Goal: Task Accomplishment & Management: Use online tool/utility

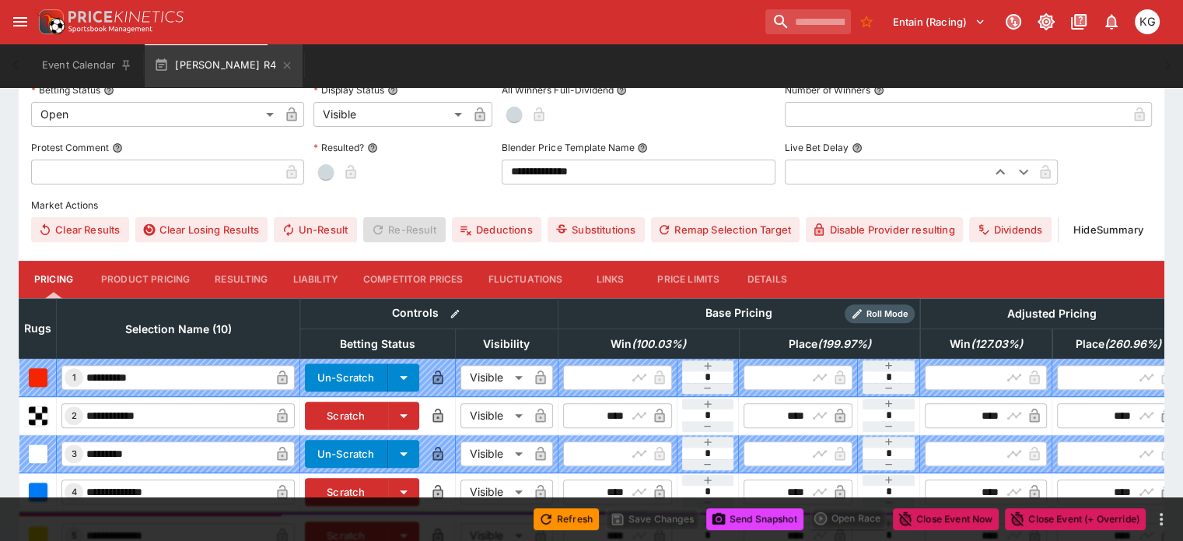
scroll to position [517, 0]
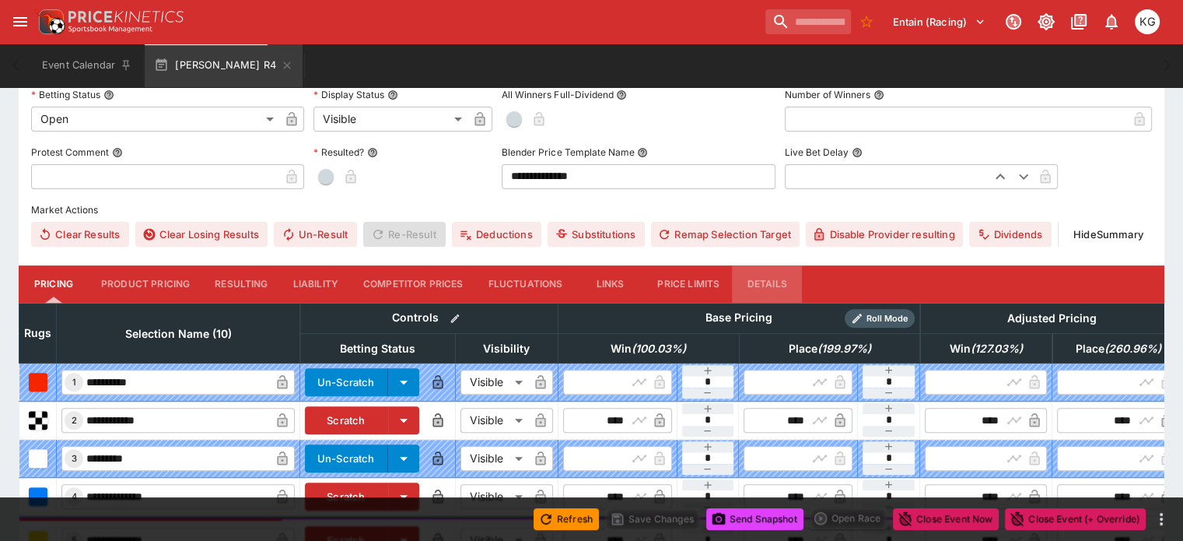
click at [779, 265] on button "Details" at bounding box center [767, 283] width 70 height 37
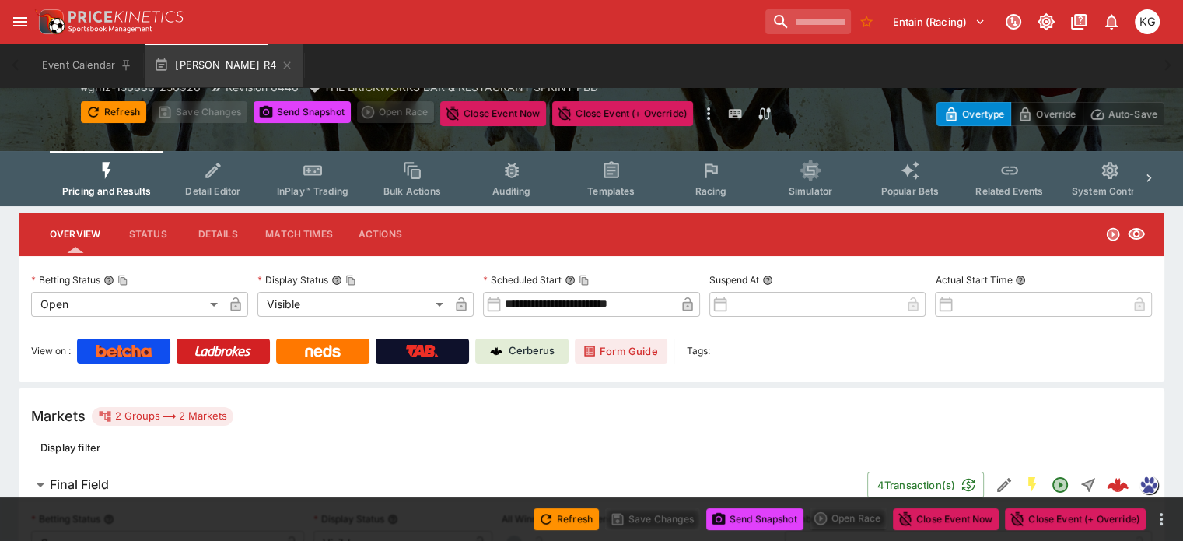
scroll to position [0, 0]
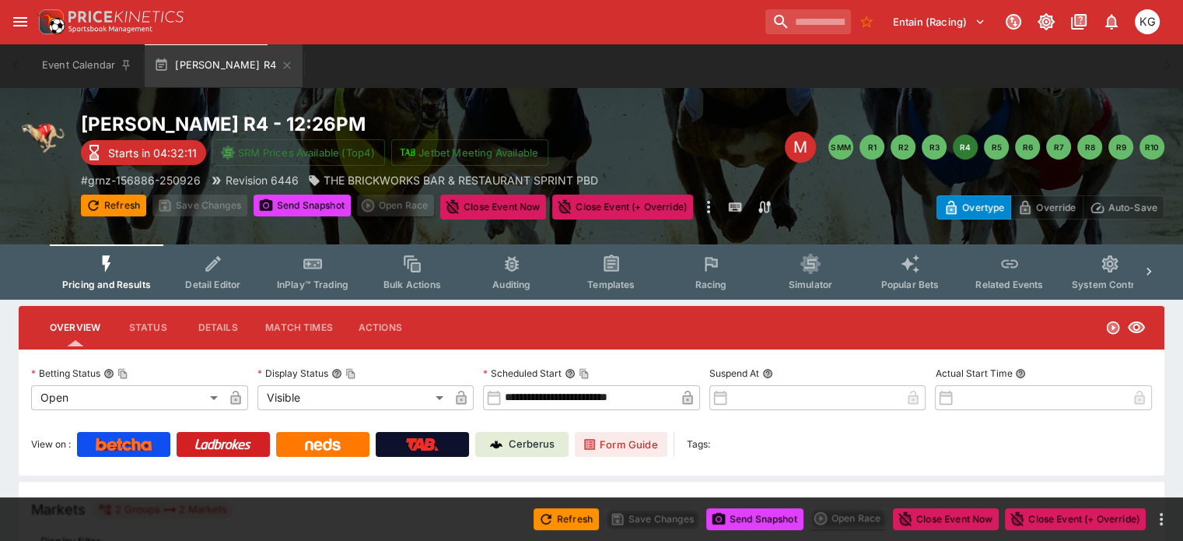
click at [721, 278] on span "Racing" at bounding box center [711, 284] width 32 height 12
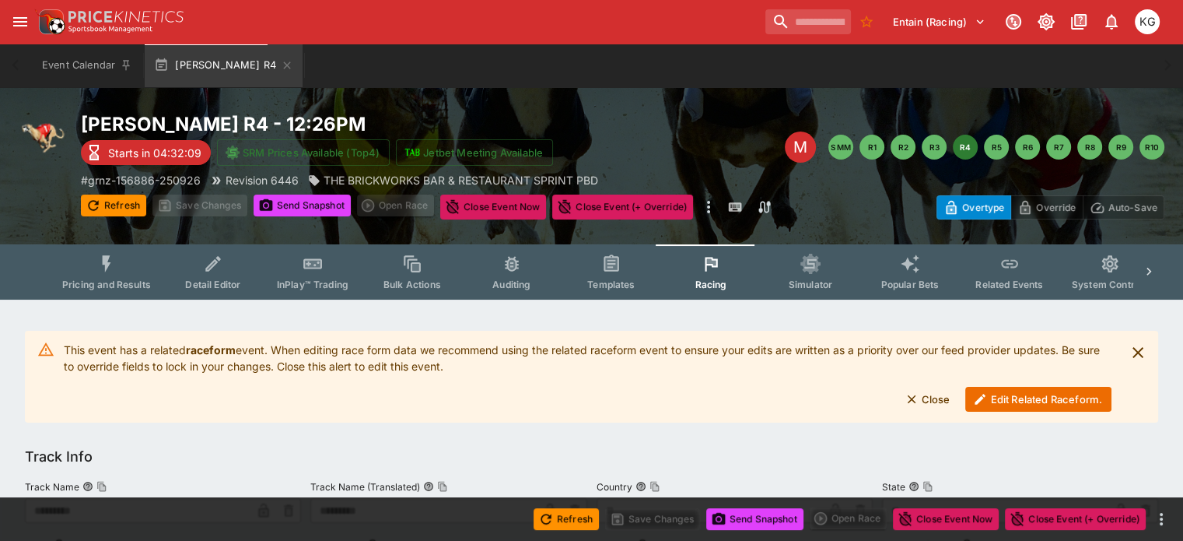
click at [1012, 396] on button "Edit Related Raceform." at bounding box center [1038, 399] width 146 height 25
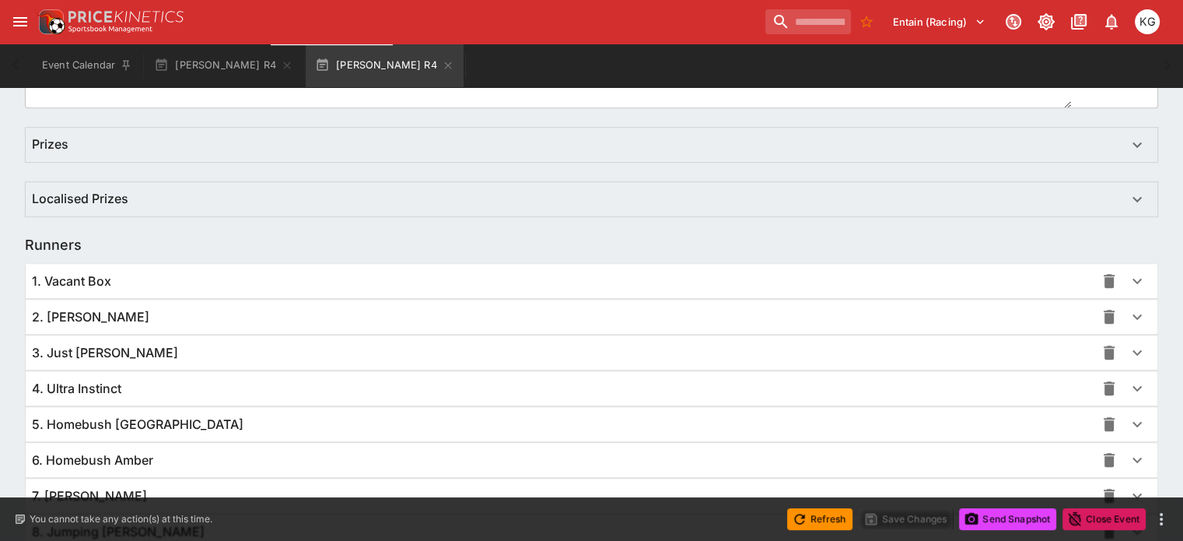
scroll to position [1132, 0]
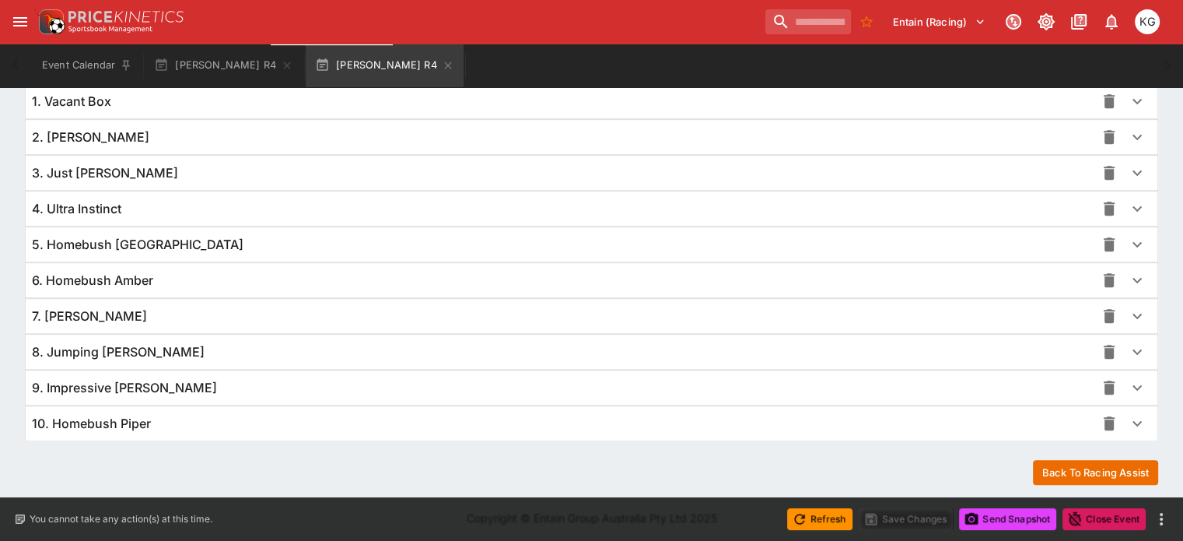
click at [1128, 385] on icon "button" at bounding box center [1137, 387] width 19 height 19
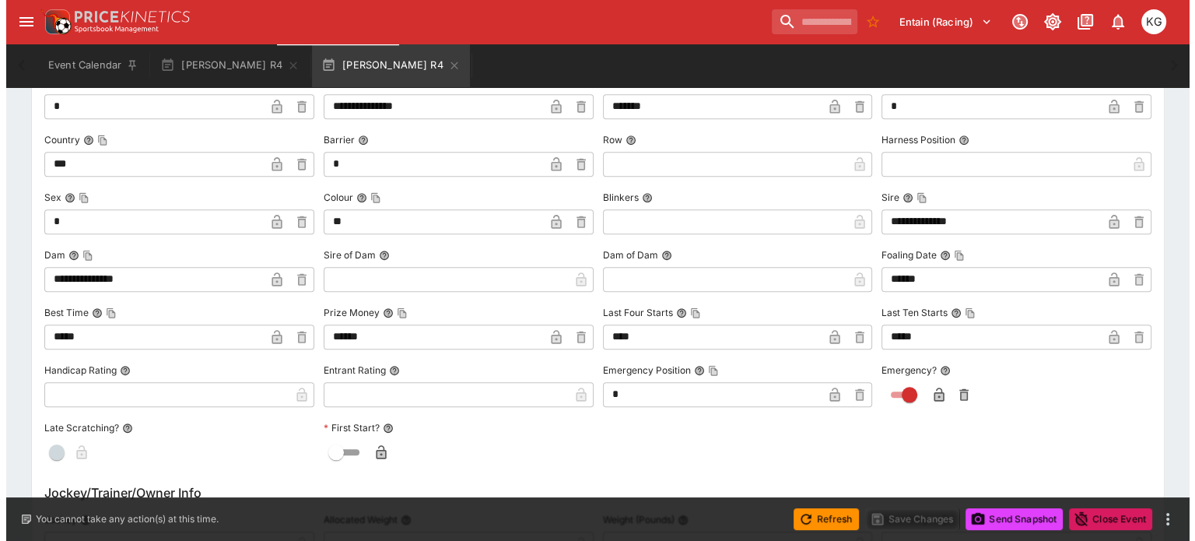
scroll to position [1599, 0]
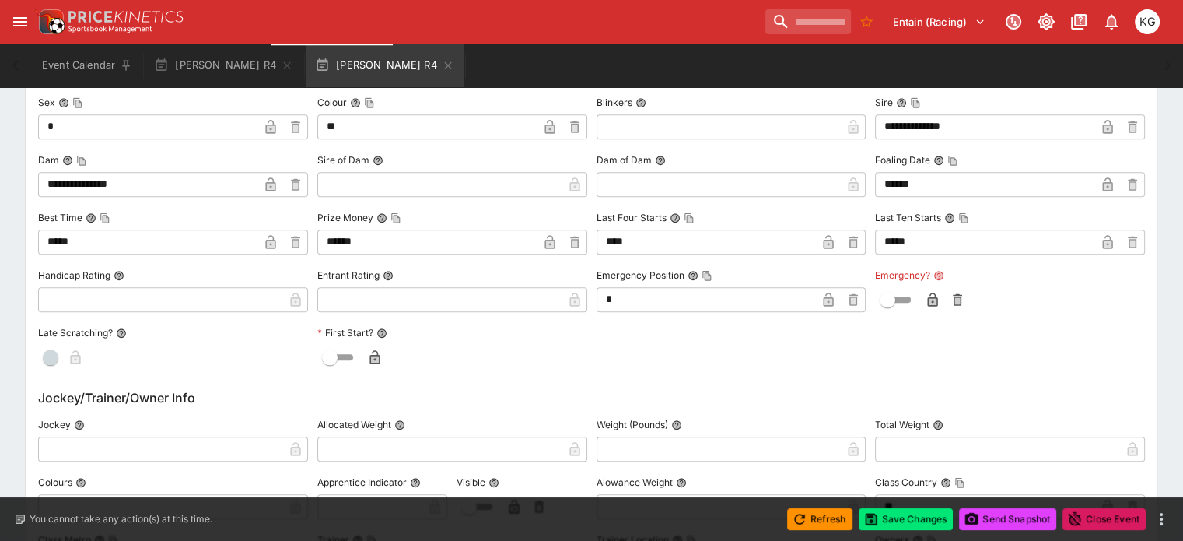
click at [929, 298] on icon "button" at bounding box center [933, 301] width 8 height 6
click at [897, 520] on button "Save Changes" at bounding box center [906, 519] width 95 height 22
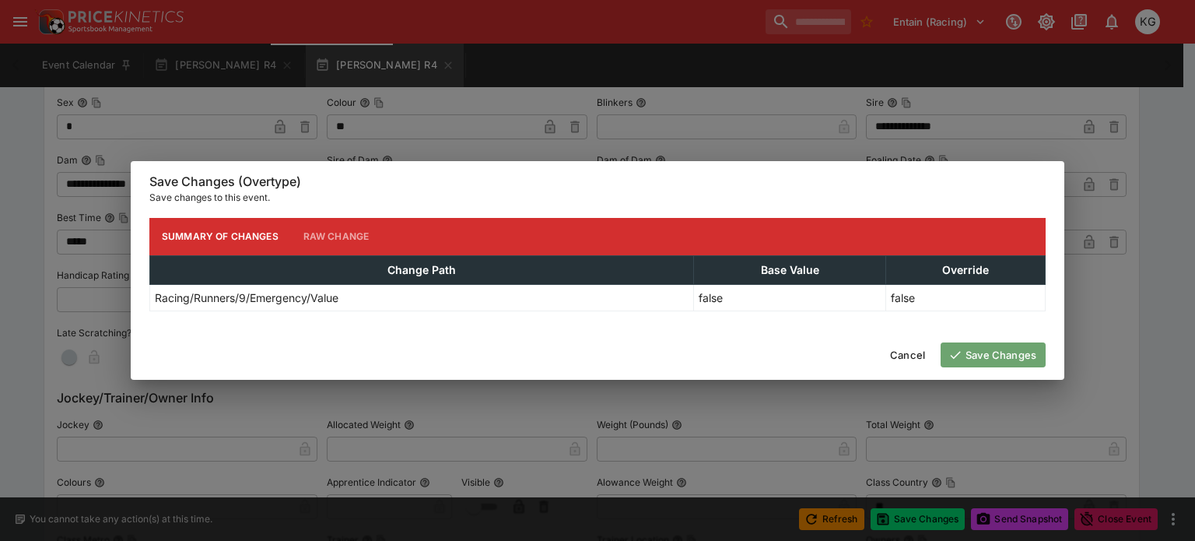
click at [993, 355] on button "Save Changes" at bounding box center [992, 354] width 105 height 25
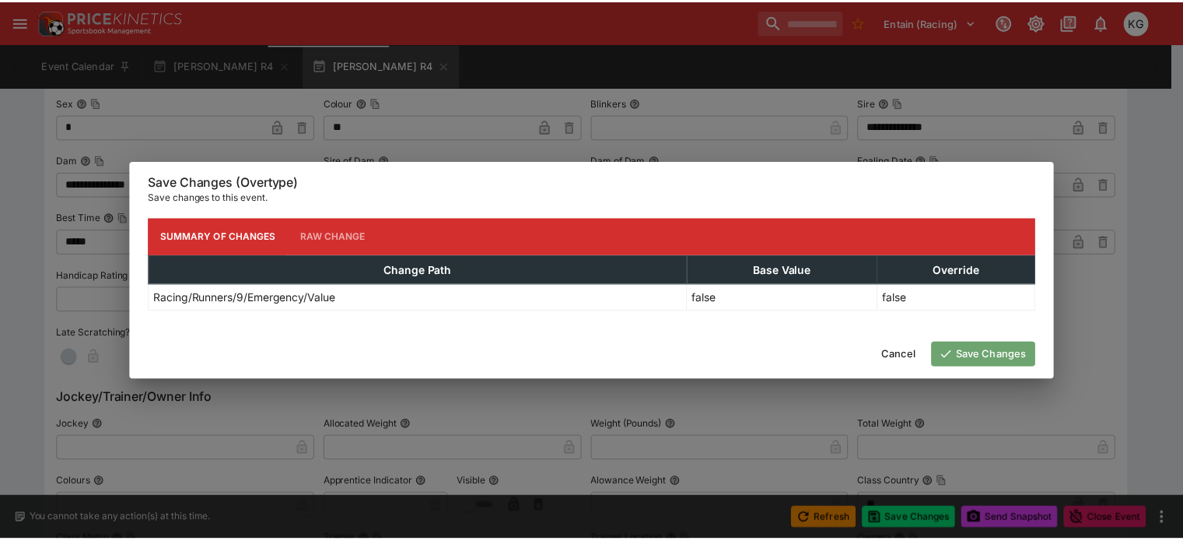
scroll to position [0, 0]
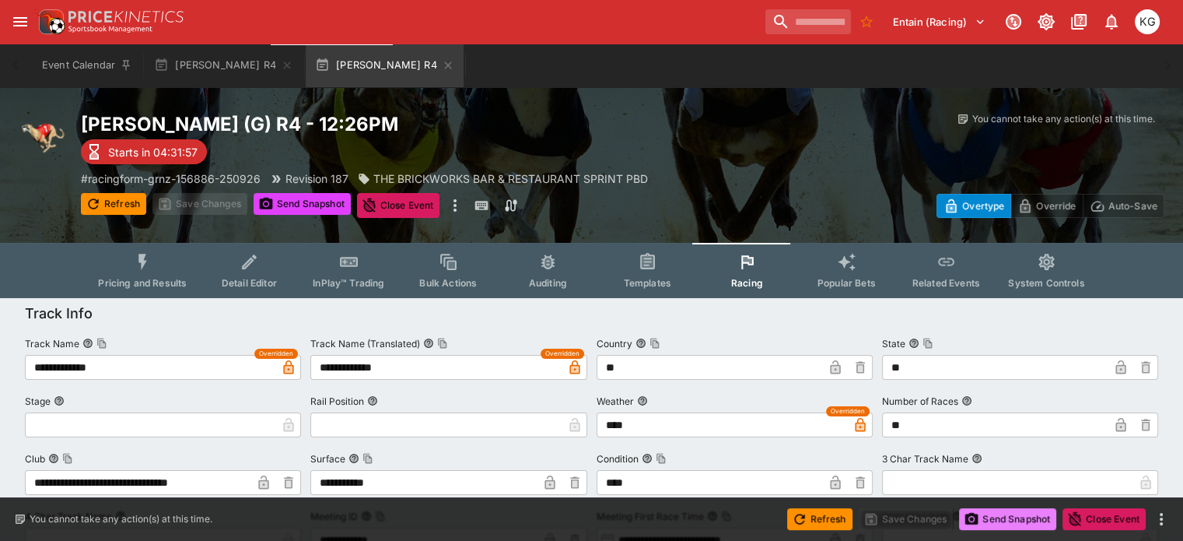
click at [996, 512] on button "Send Snapshot" at bounding box center [1007, 519] width 97 height 22
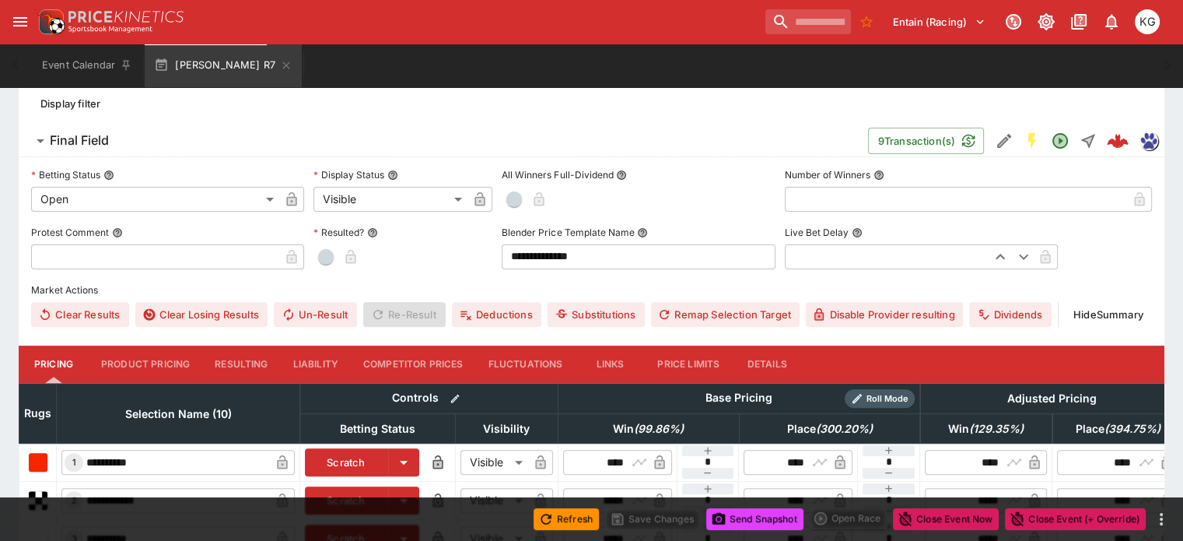
scroll to position [436, 0]
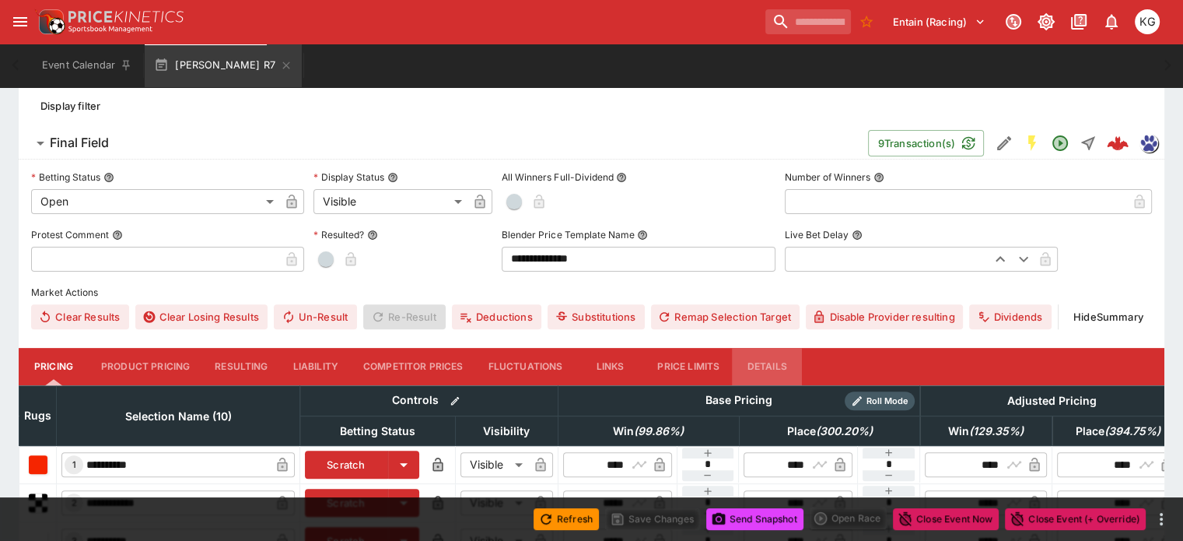
click at [789, 348] on button "Details" at bounding box center [767, 366] width 70 height 37
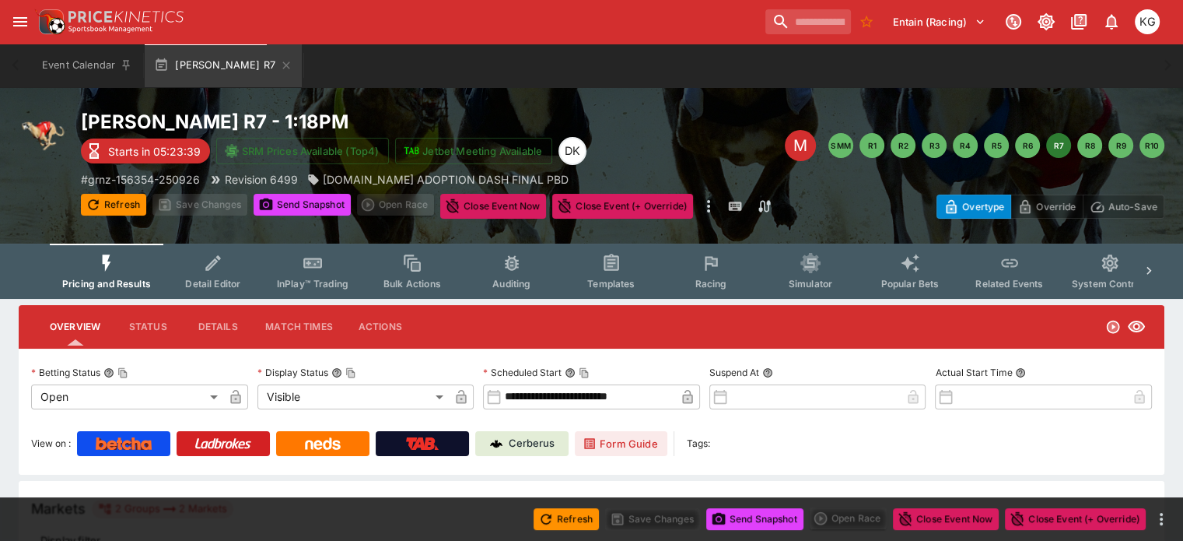
scroll to position [0, 0]
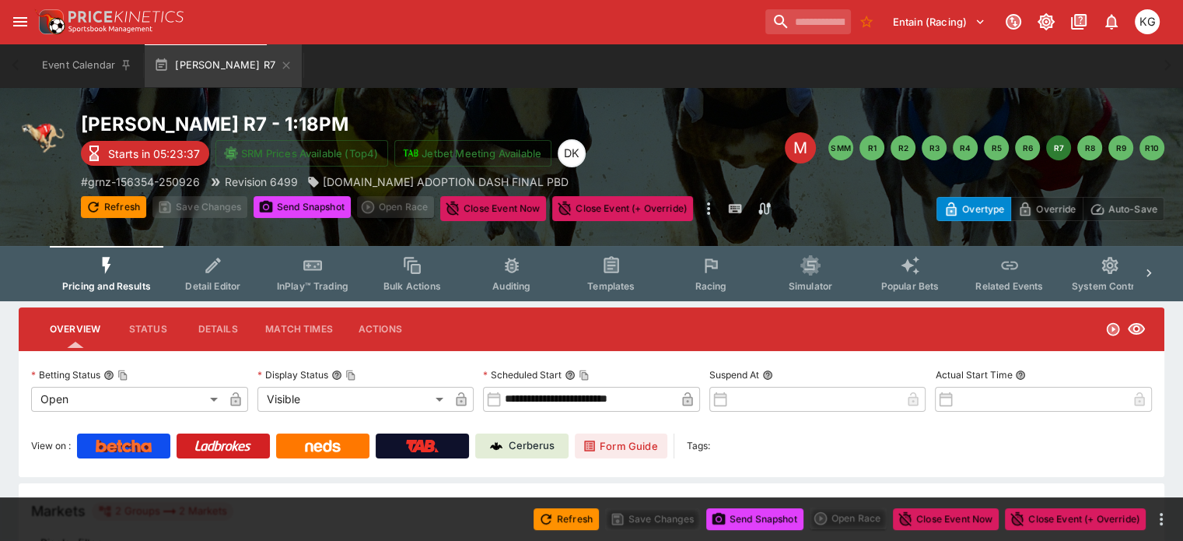
click at [726, 282] on span "Racing" at bounding box center [711, 286] width 32 height 12
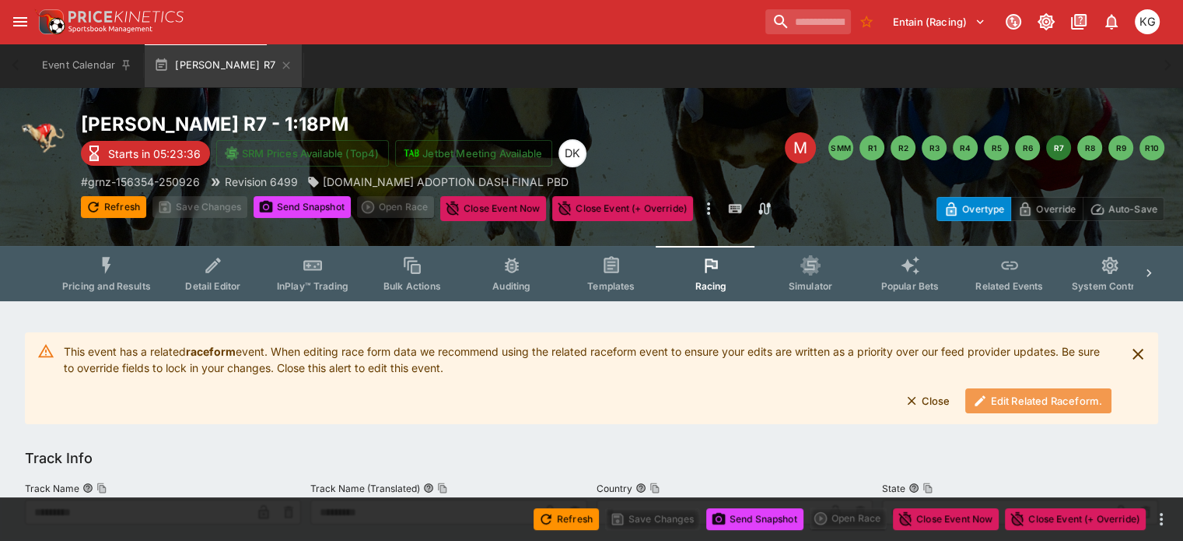
click at [1027, 393] on button "Edit Related Raceform." at bounding box center [1038, 400] width 146 height 25
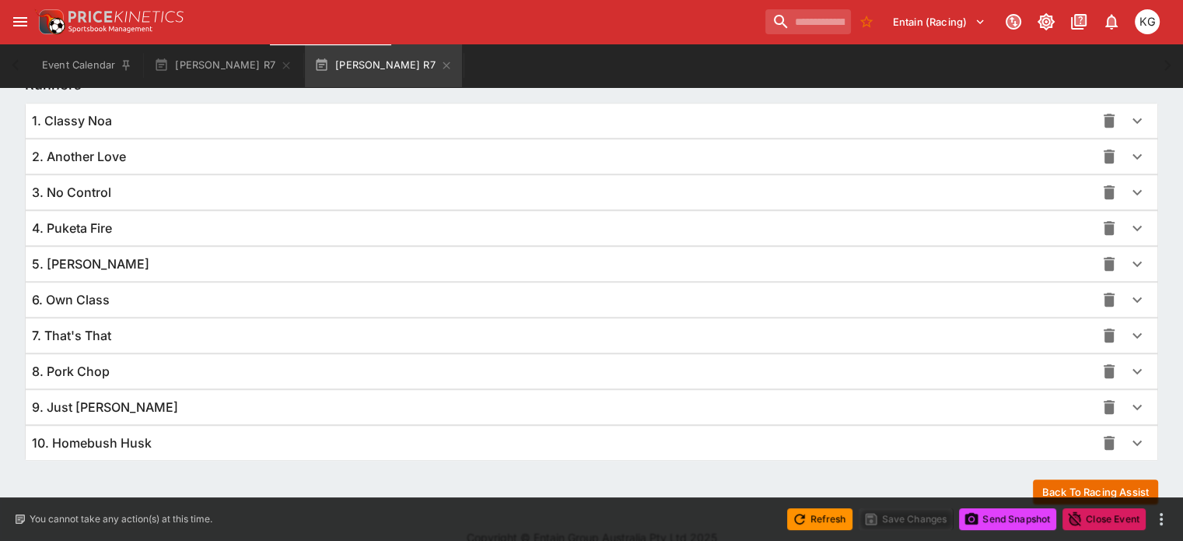
scroll to position [1132, 0]
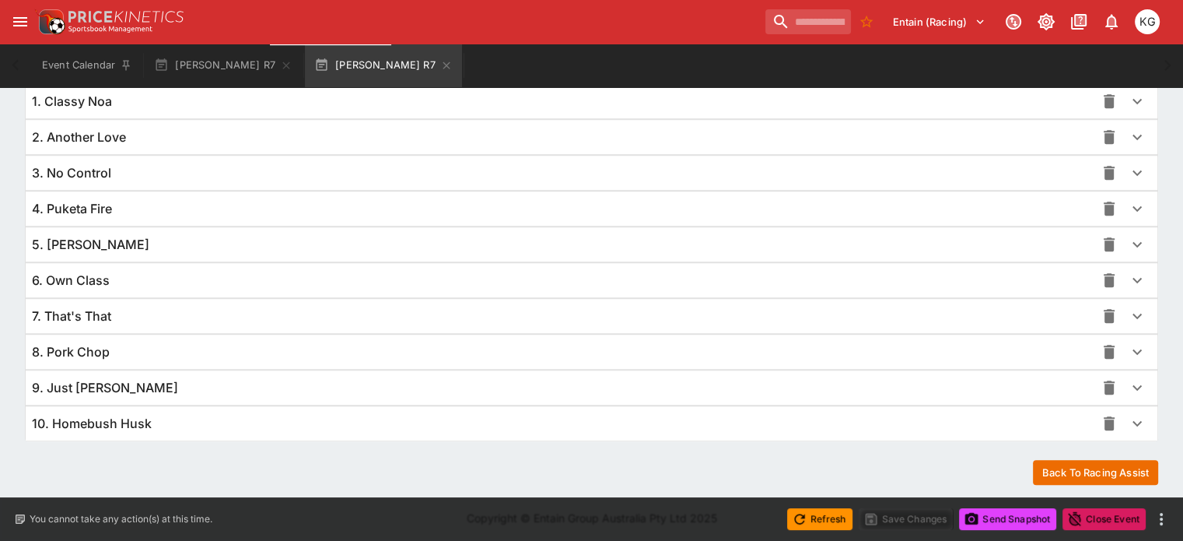
click at [1128, 388] on icon "button" at bounding box center [1137, 387] width 19 height 19
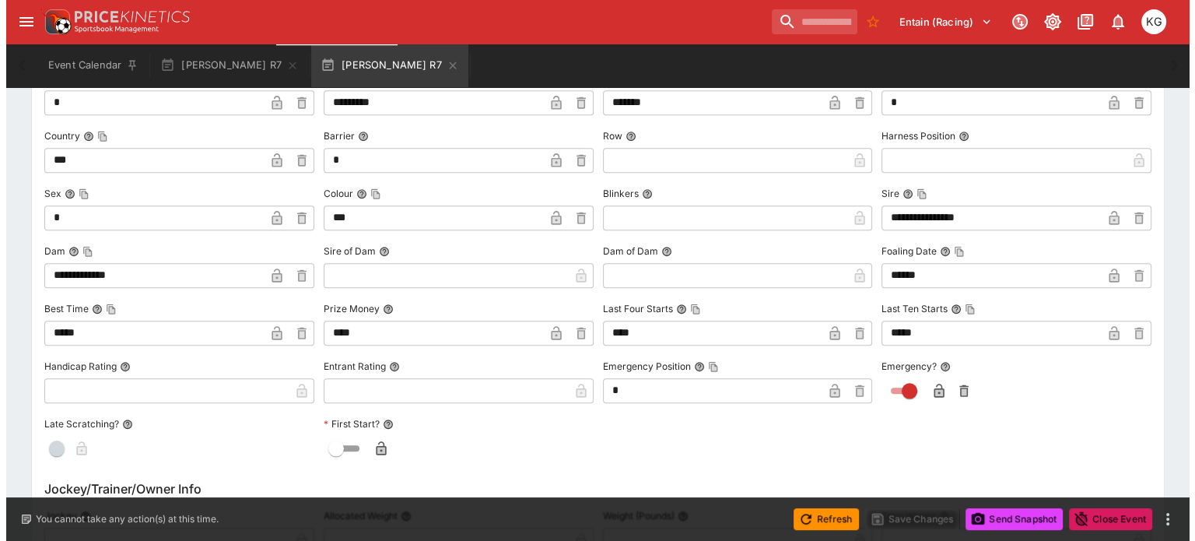
scroll to position [1521, 0]
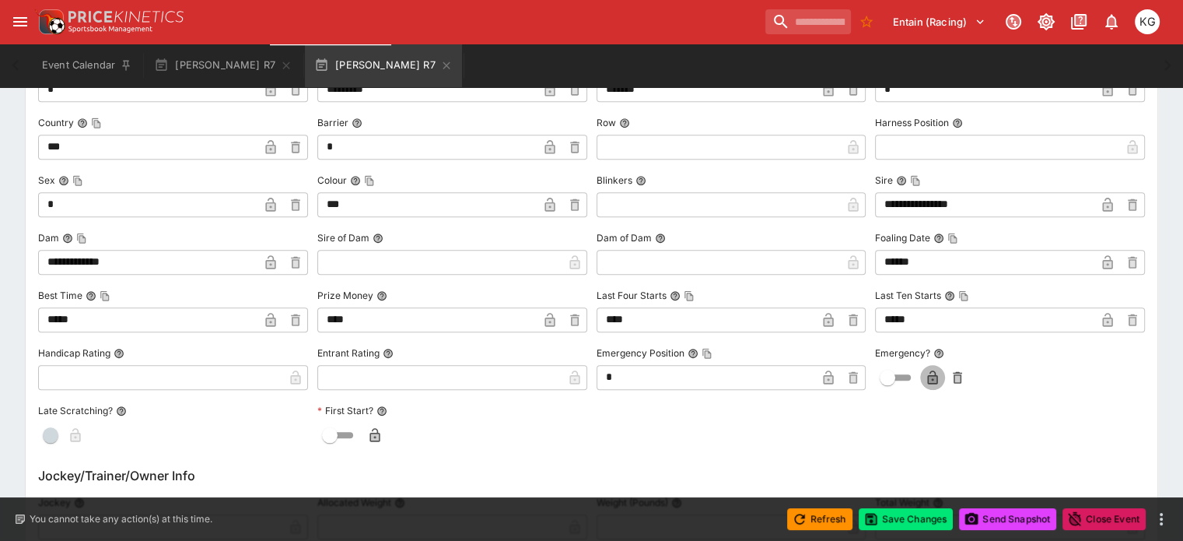
click at [928, 376] on icon "button" at bounding box center [933, 377] width 10 height 14
click at [905, 510] on button "Save Changes" at bounding box center [906, 519] width 95 height 22
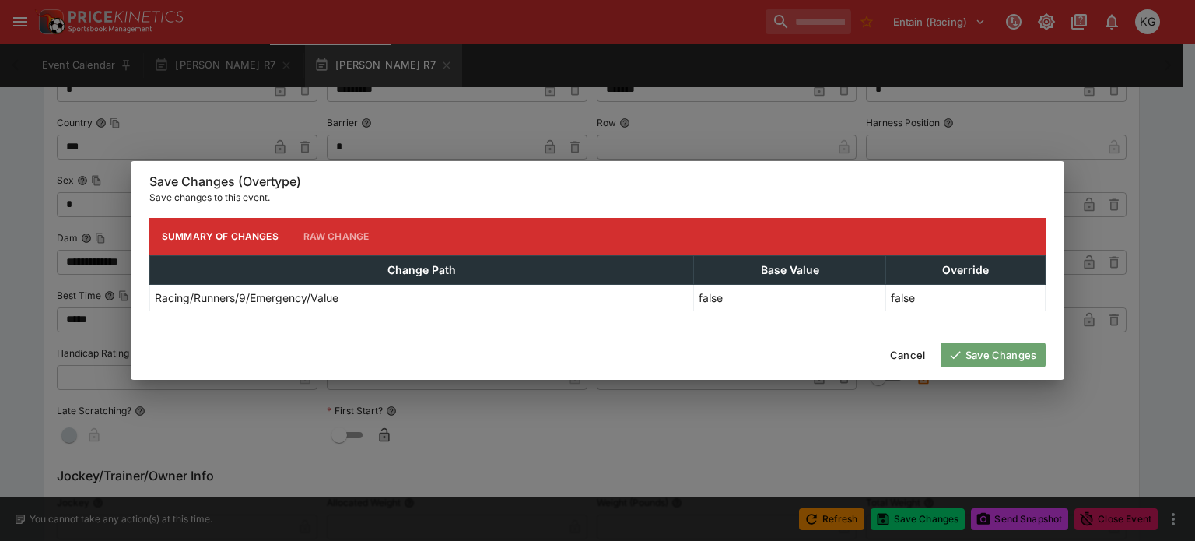
click at [989, 351] on button "Save Changes" at bounding box center [992, 354] width 105 height 25
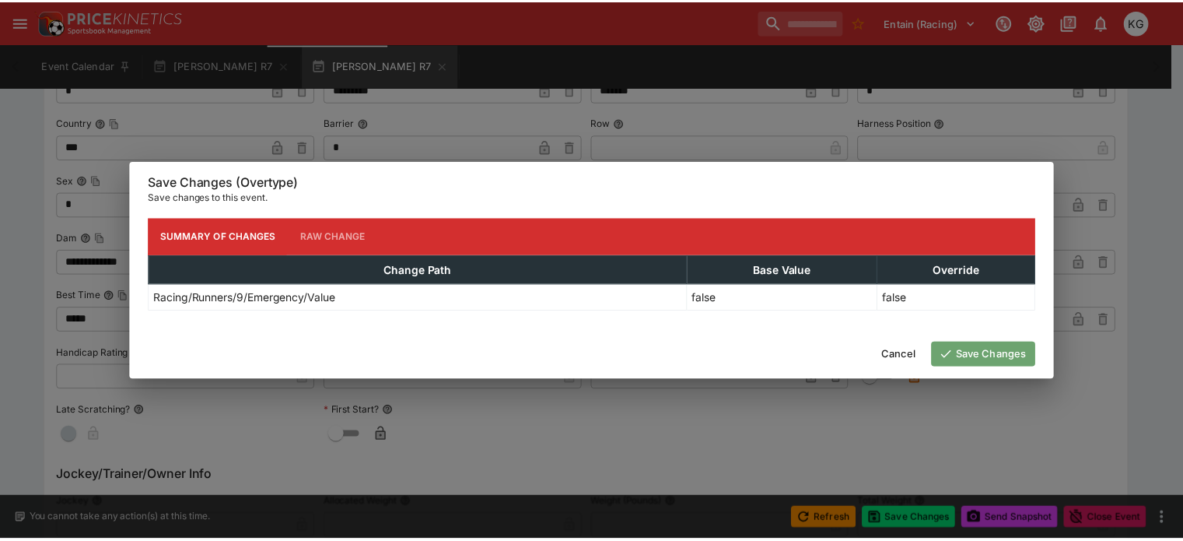
scroll to position [0, 0]
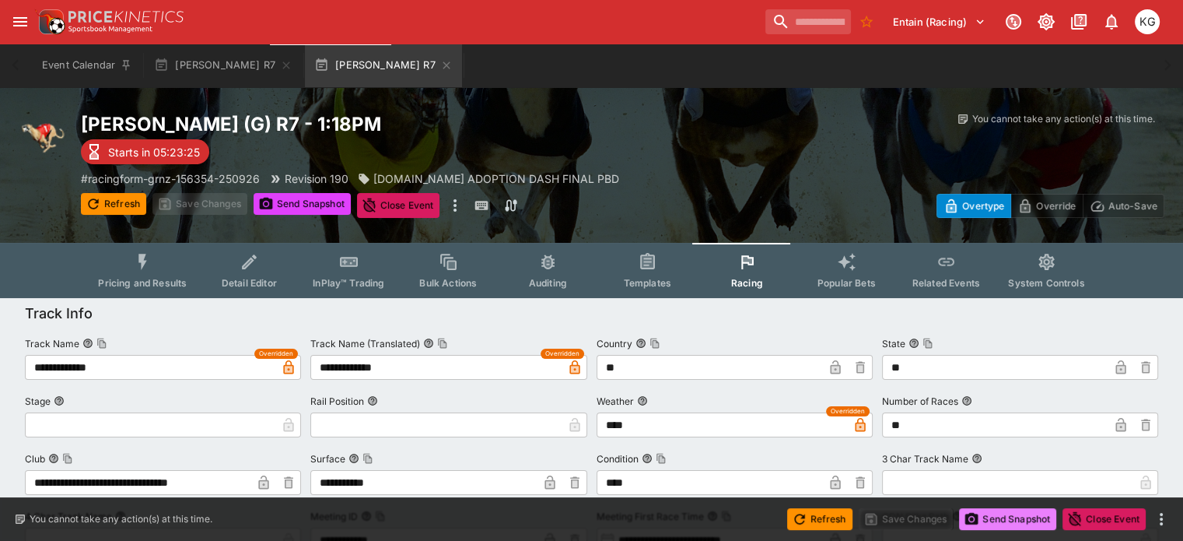
click at [999, 516] on button "Send Snapshot" at bounding box center [1007, 519] width 97 height 22
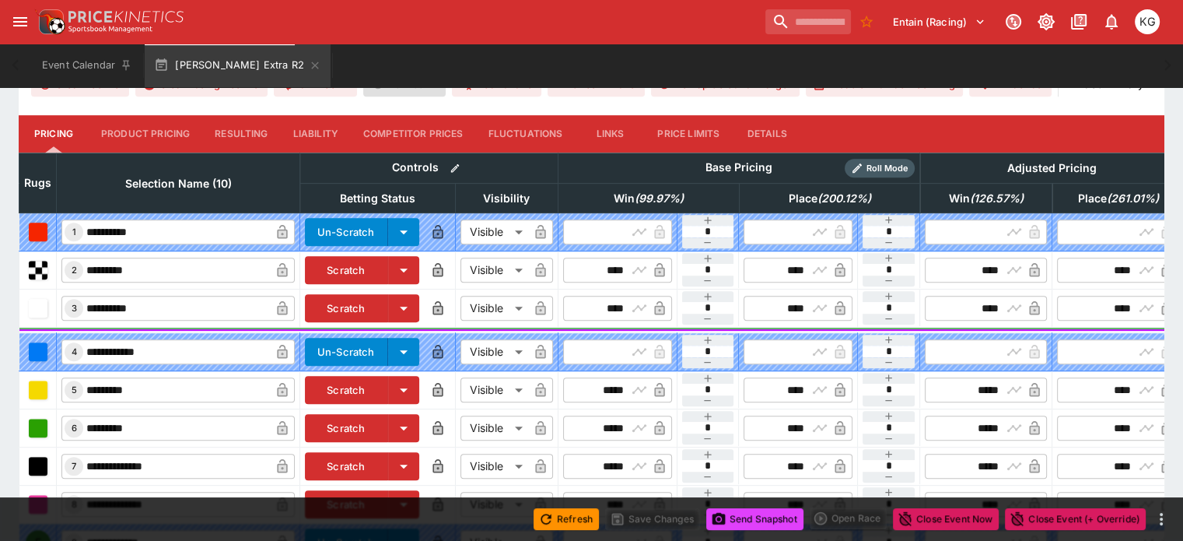
scroll to position [585, 0]
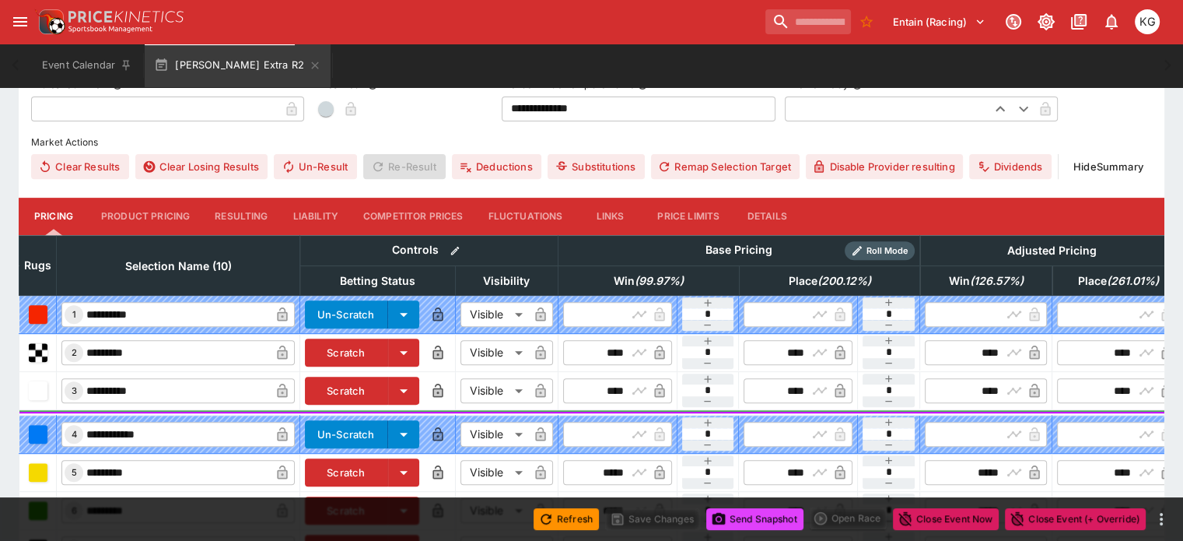
click at [790, 198] on button "Details" at bounding box center [767, 216] width 70 height 37
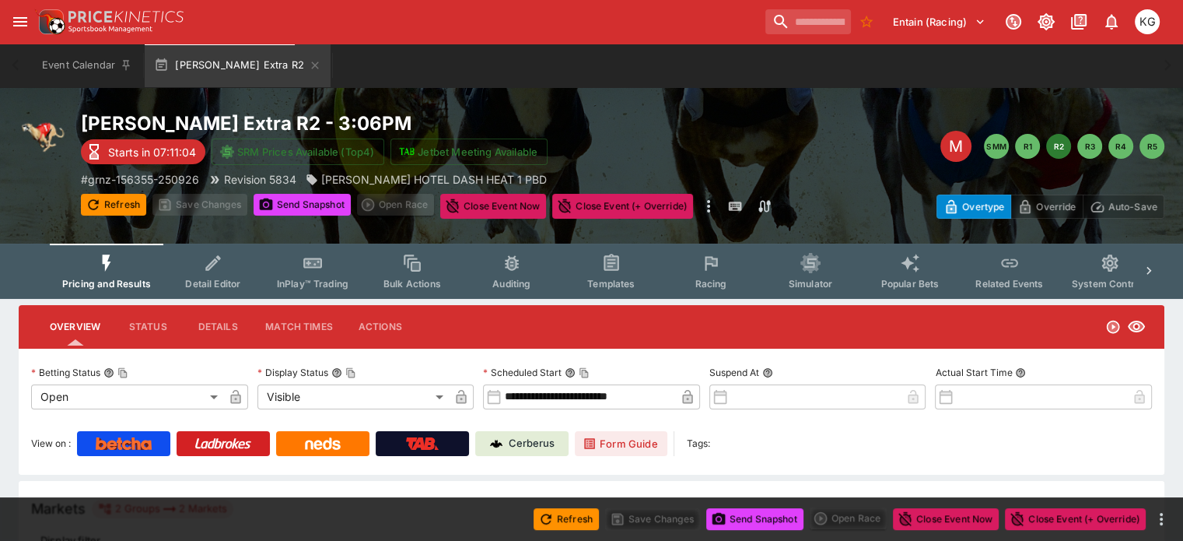
scroll to position [0, 0]
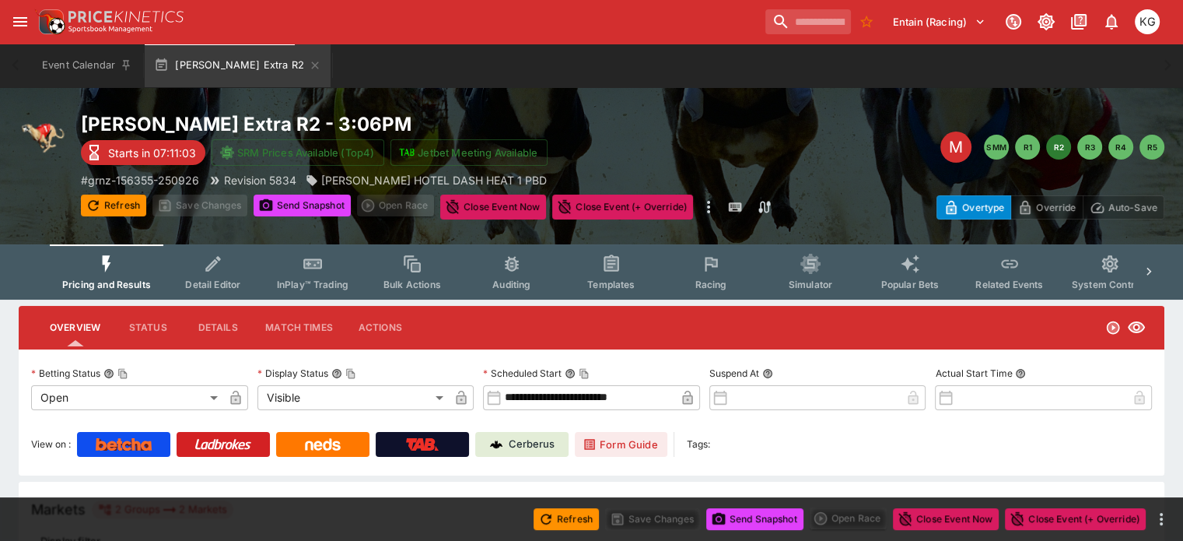
click at [720, 281] on span "Racing" at bounding box center [711, 284] width 32 height 12
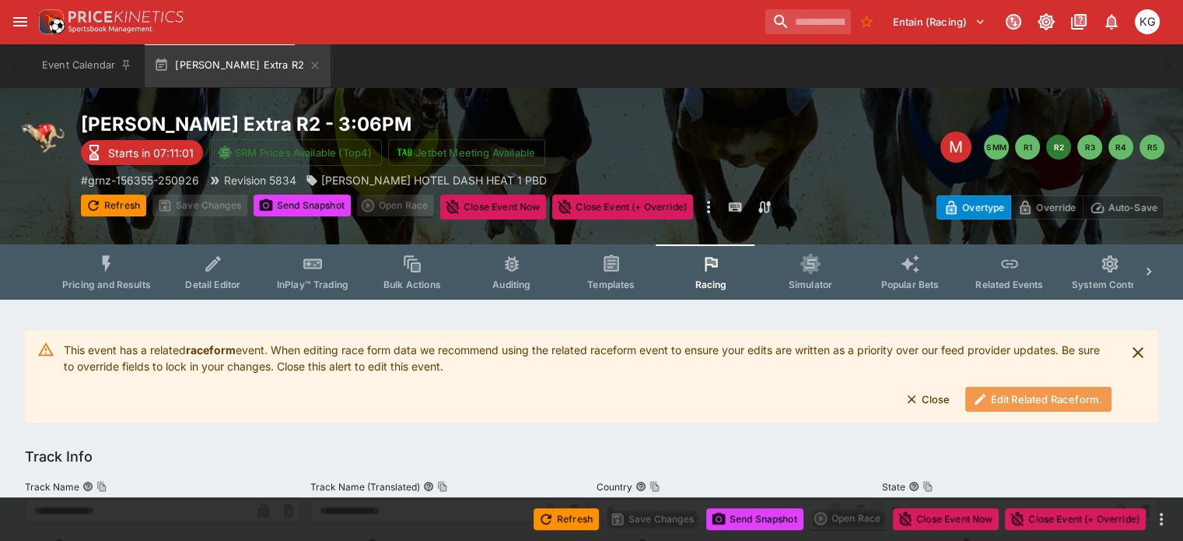
click at [1027, 397] on button "Edit Related Raceform." at bounding box center [1038, 399] width 146 height 25
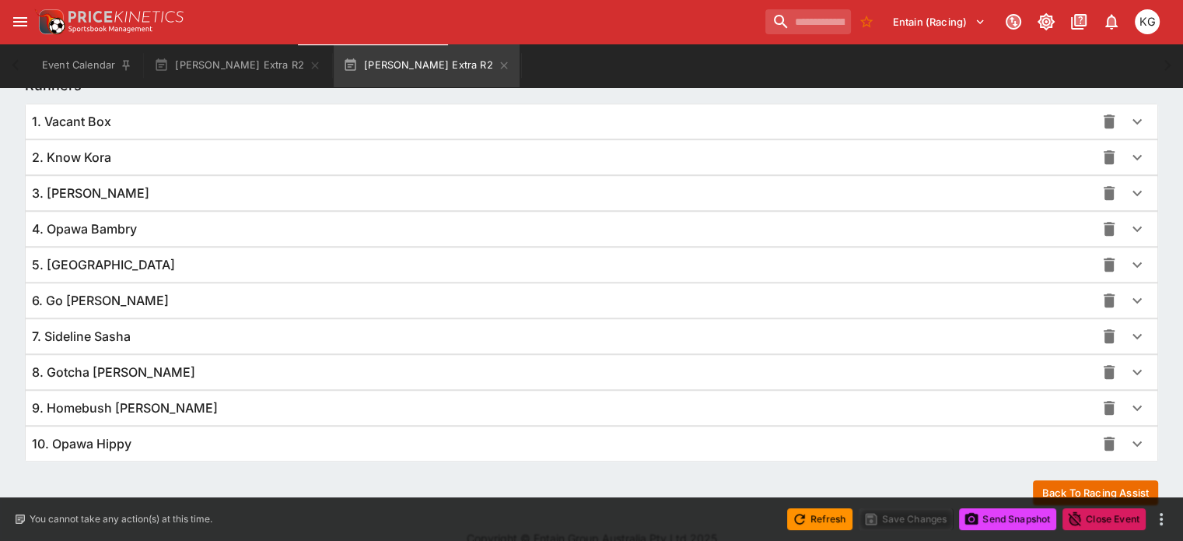
scroll to position [1135, 0]
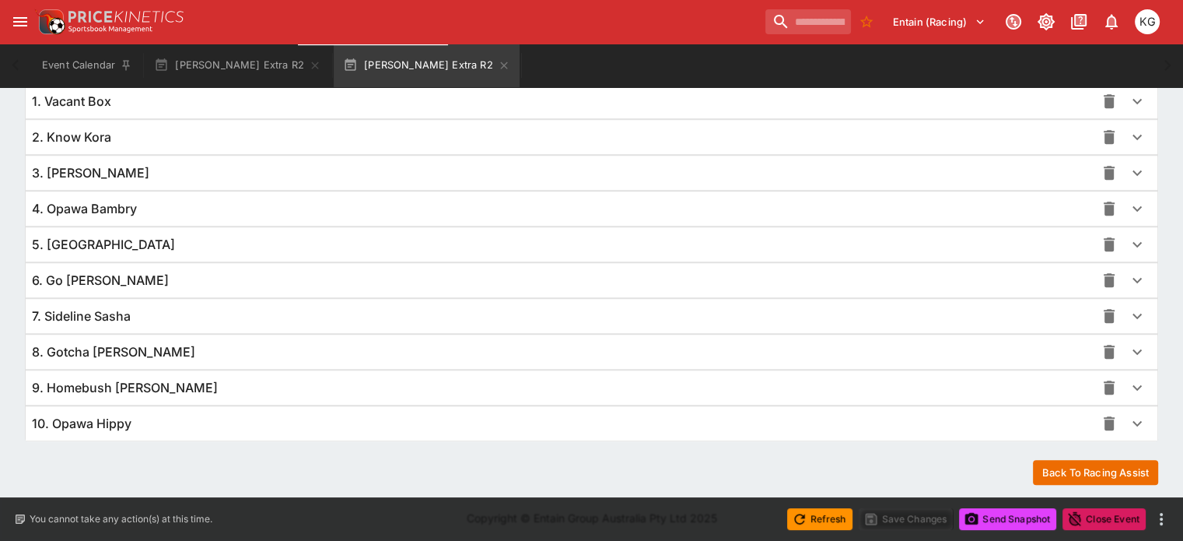
click at [1128, 417] on icon "button" at bounding box center [1137, 423] width 19 height 19
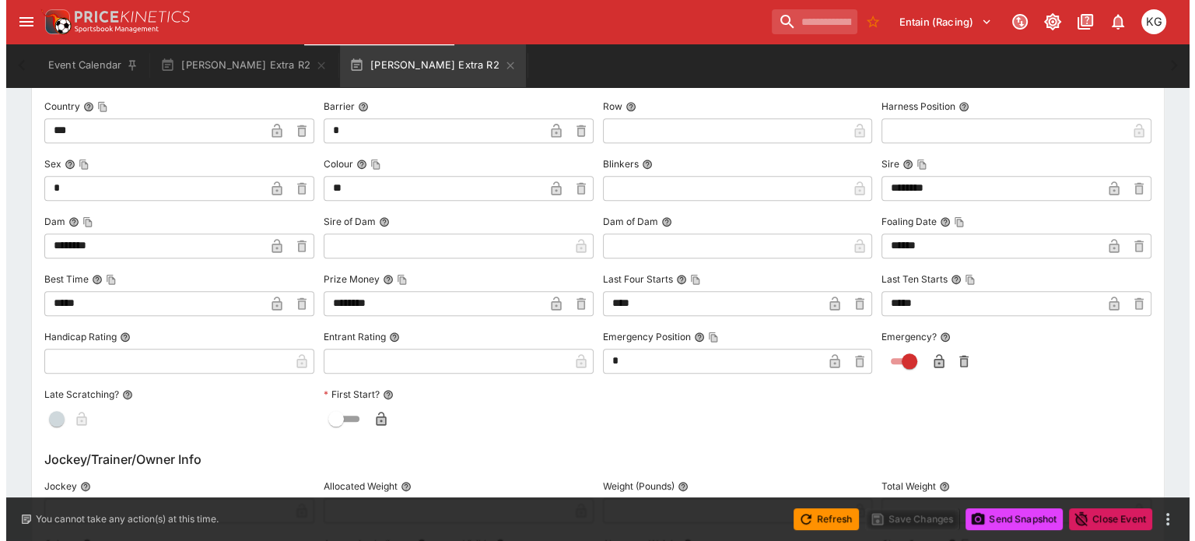
scroll to position [1602, 0]
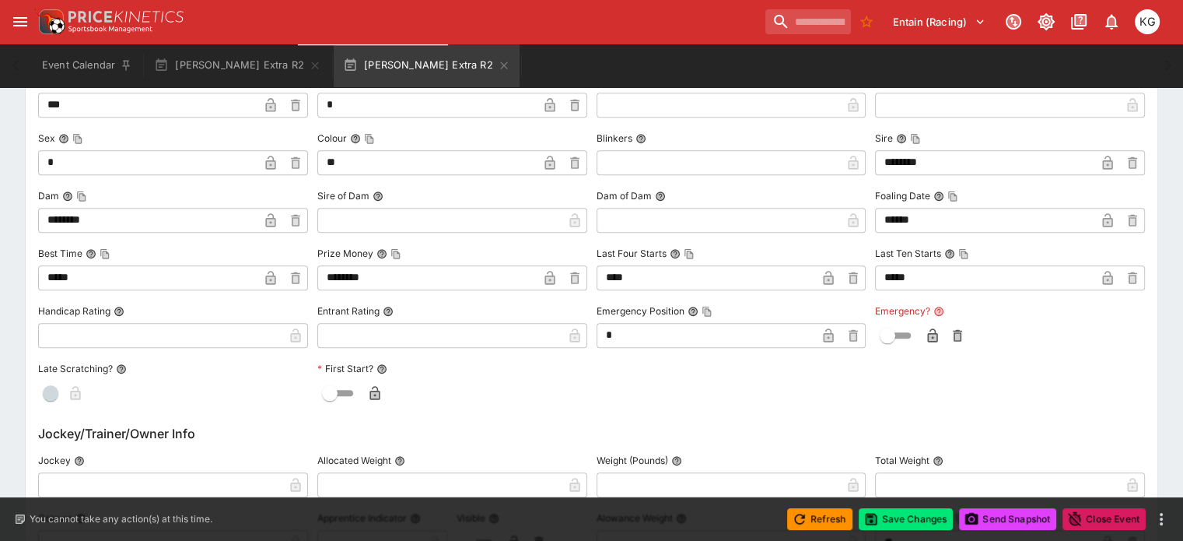
click at [925, 328] on icon "button" at bounding box center [933, 335] width 16 height 16
click at [906, 513] on button "Save Changes" at bounding box center [906, 519] width 95 height 22
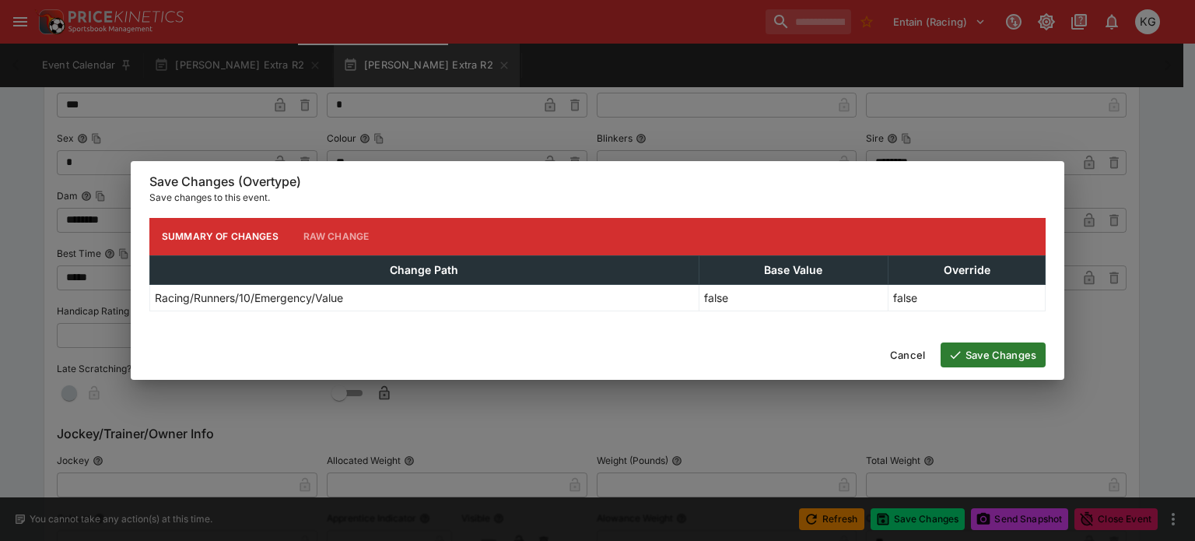
click at [1016, 359] on button "Save Changes" at bounding box center [992, 354] width 105 height 25
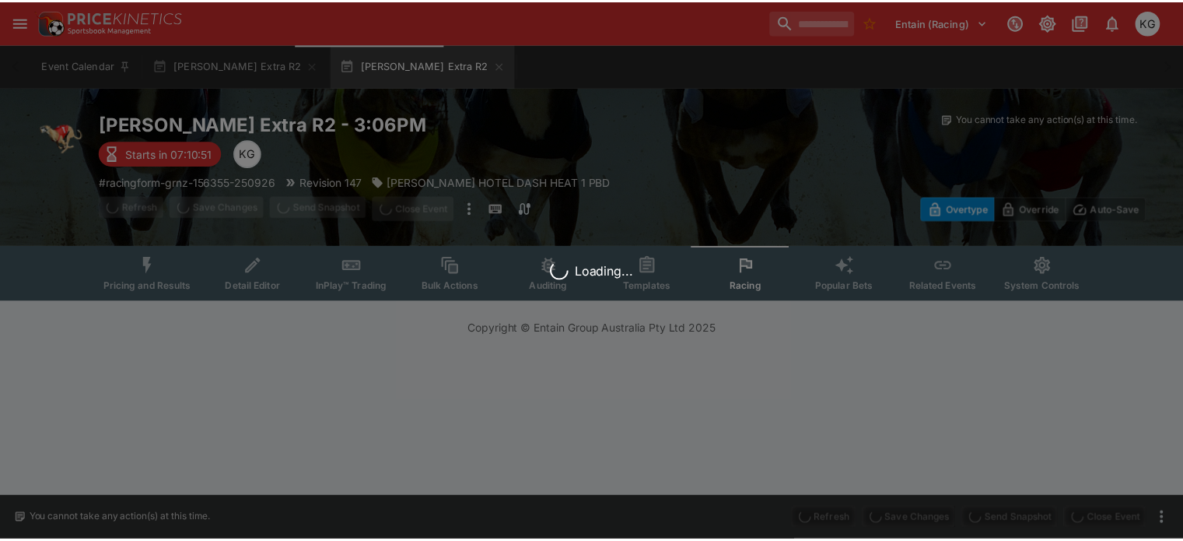
scroll to position [0, 0]
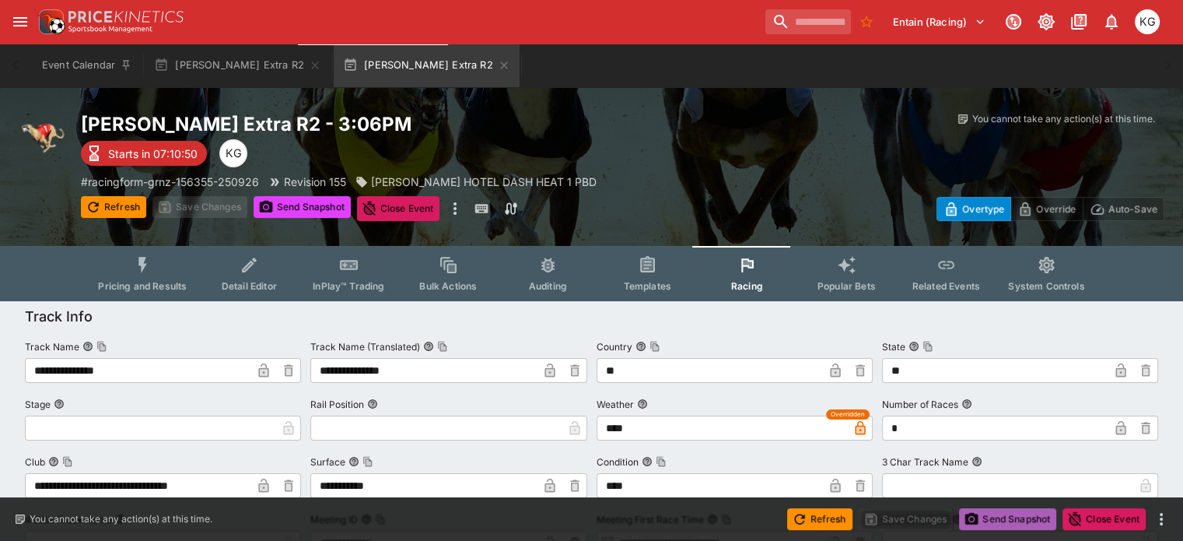
click at [1013, 513] on button "Send Snapshot" at bounding box center [1007, 519] width 97 height 22
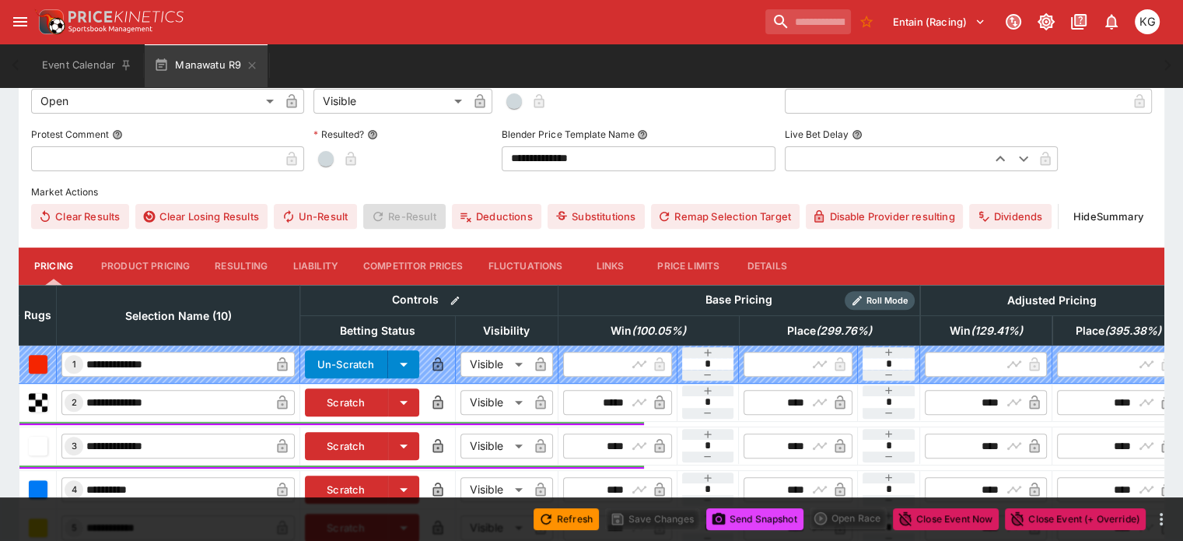
scroll to position [544, 0]
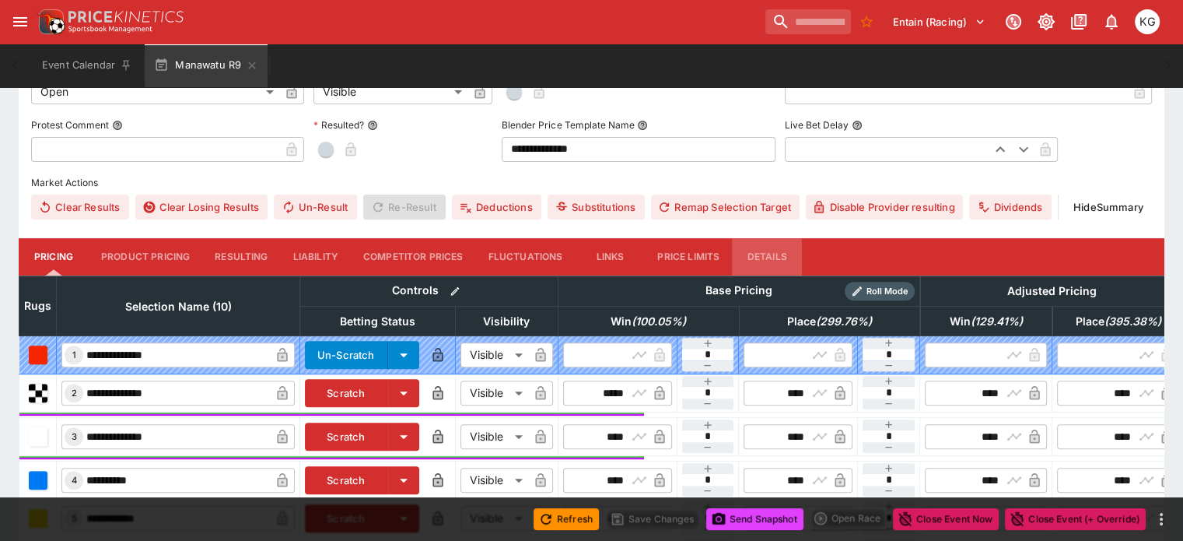
click at [796, 238] on button "Details" at bounding box center [767, 256] width 70 height 37
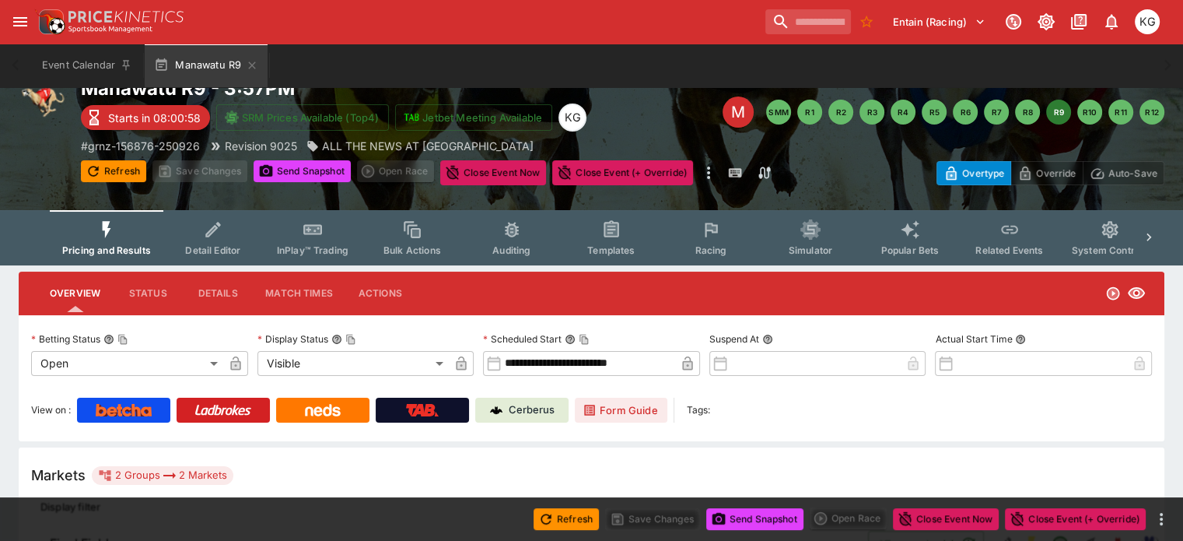
scroll to position [0, 0]
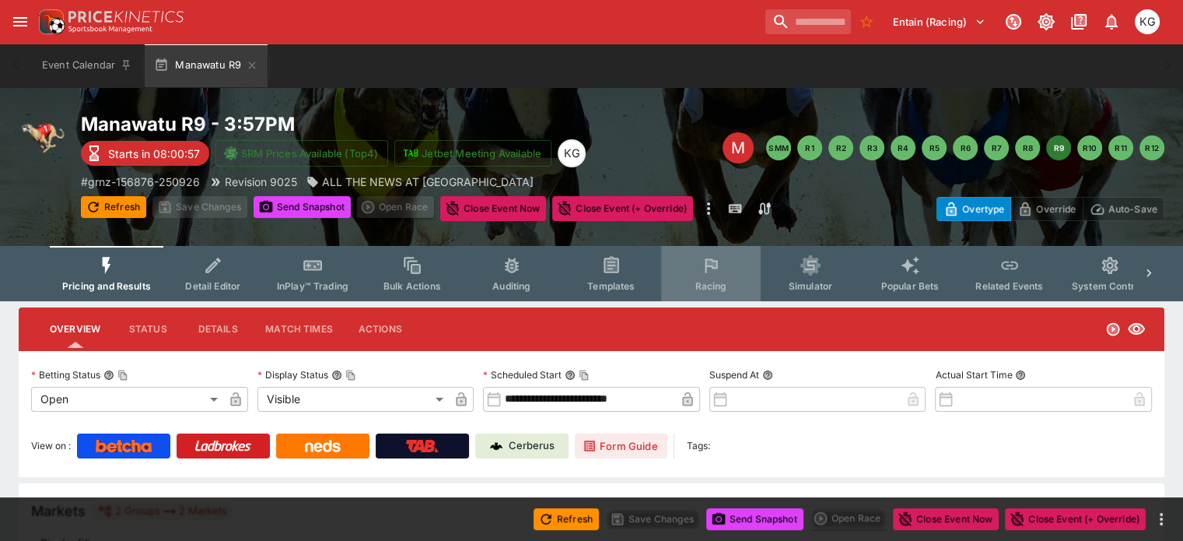
click at [726, 280] on span "Racing" at bounding box center [711, 286] width 32 height 12
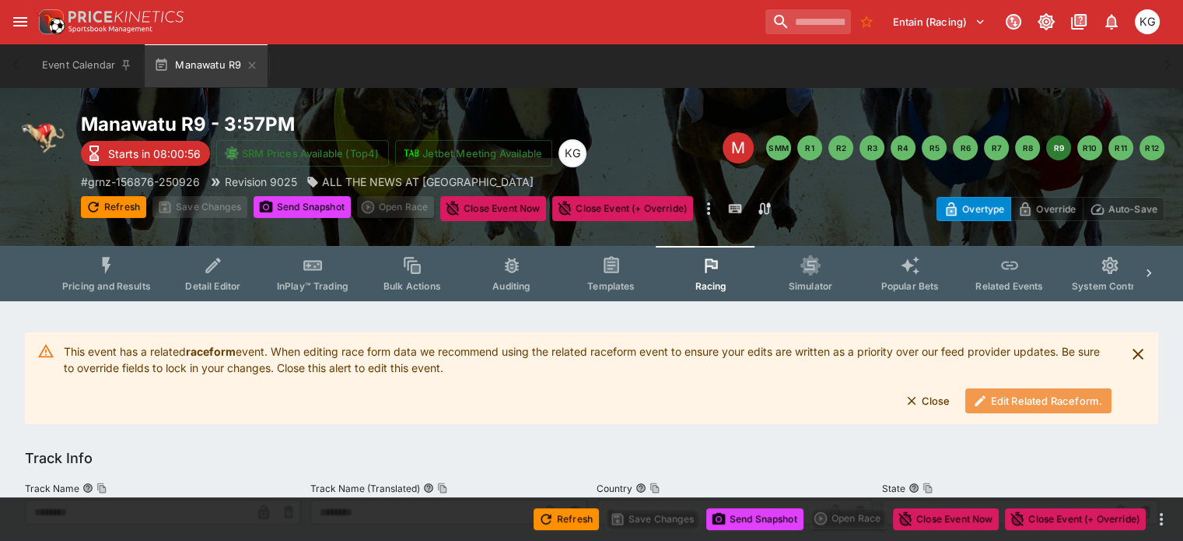
click at [1025, 397] on button "Edit Related Raceform." at bounding box center [1038, 400] width 146 height 25
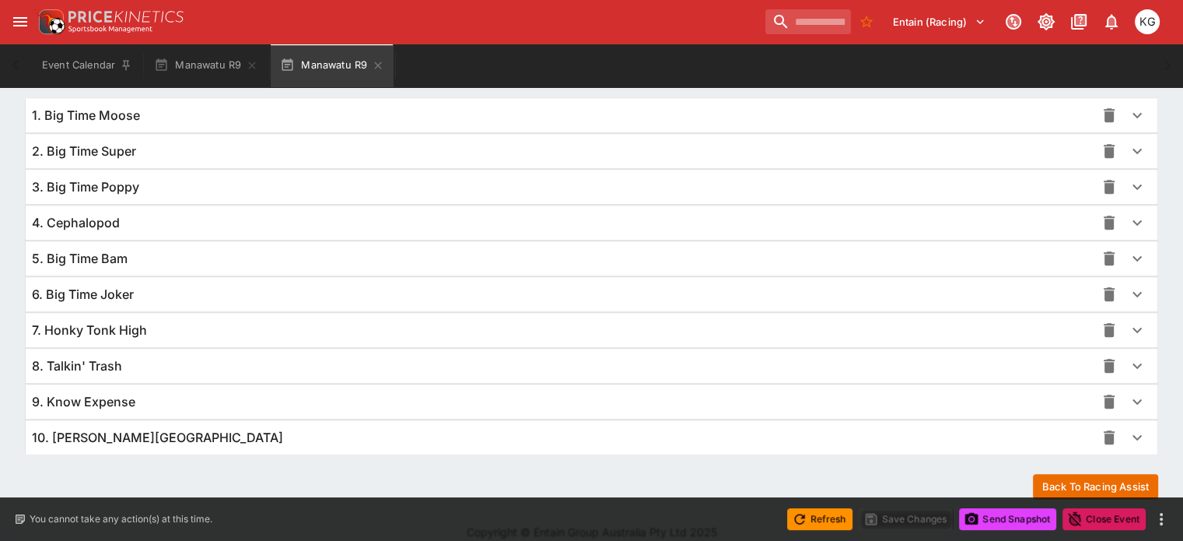
scroll to position [1132, 0]
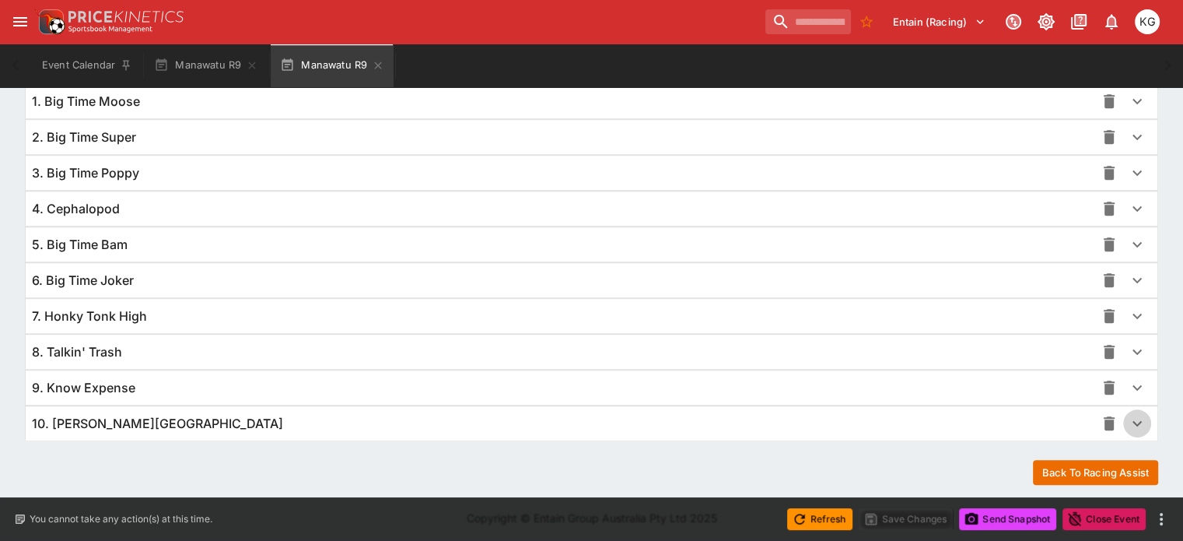
click at [1128, 418] on icon "button" at bounding box center [1137, 423] width 19 height 19
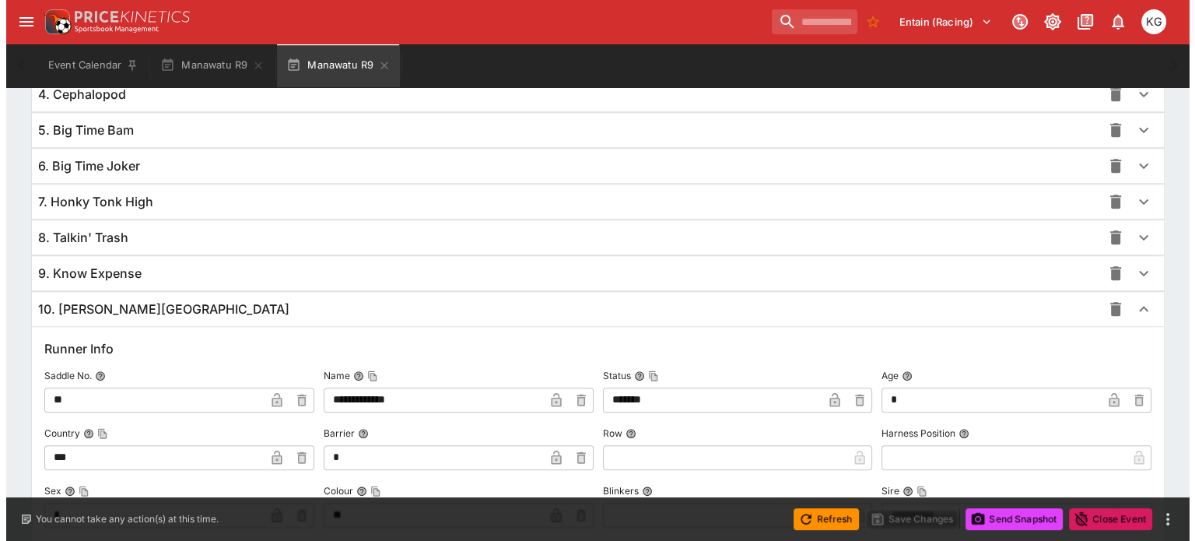
scroll to position [1524, 0]
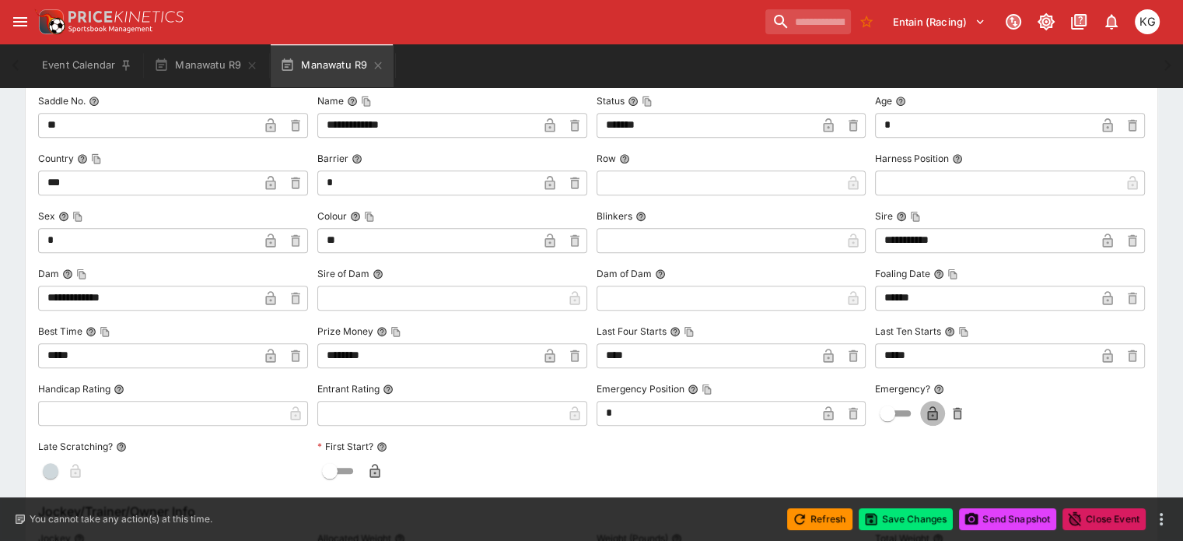
click at [925, 405] on icon "button" at bounding box center [933, 413] width 16 height 16
click at [915, 522] on button "Save Changes" at bounding box center [906, 519] width 95 height 22
